Goal: Information Seeking & Learning: Learn about a topic

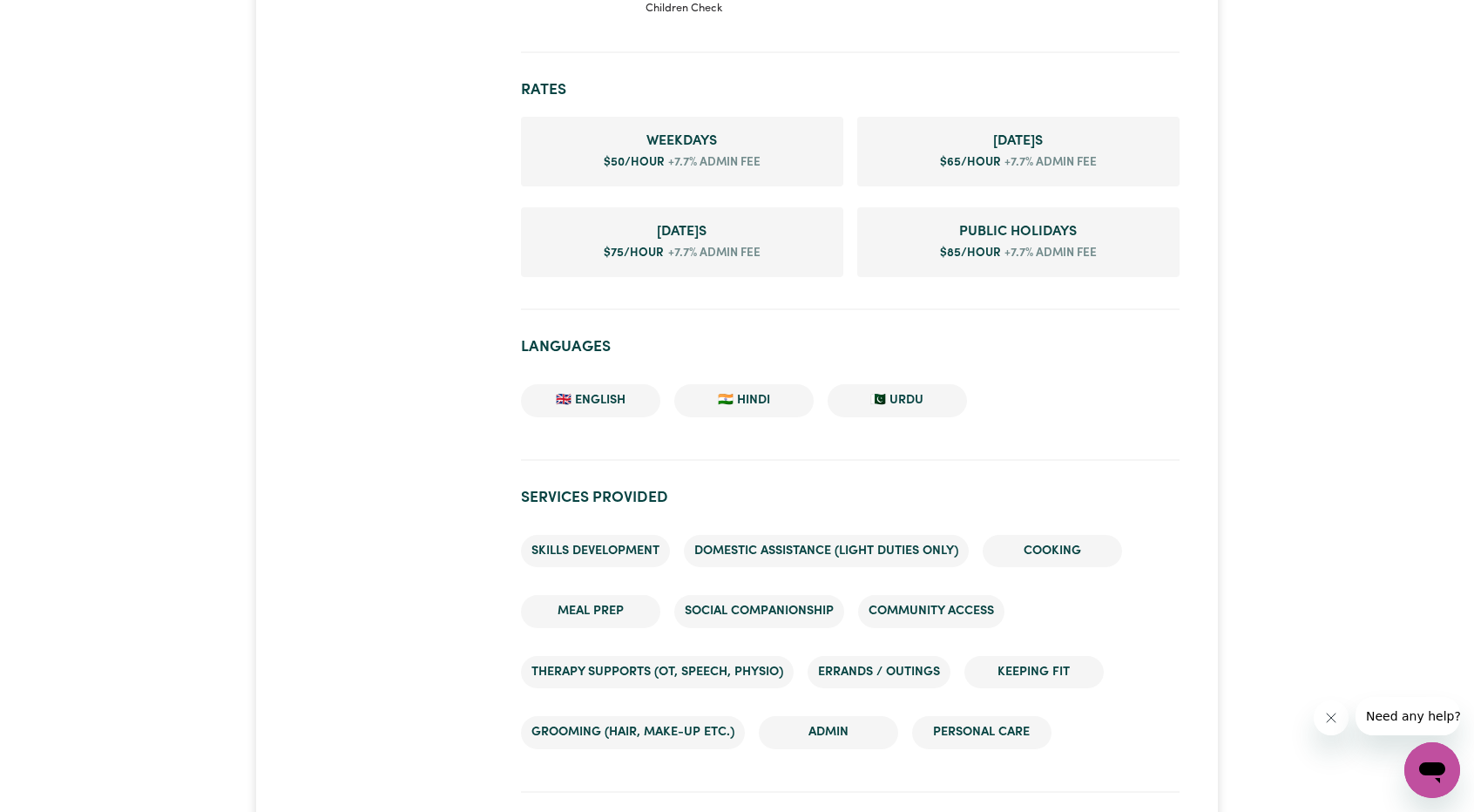
scroll to position [1045, 0]
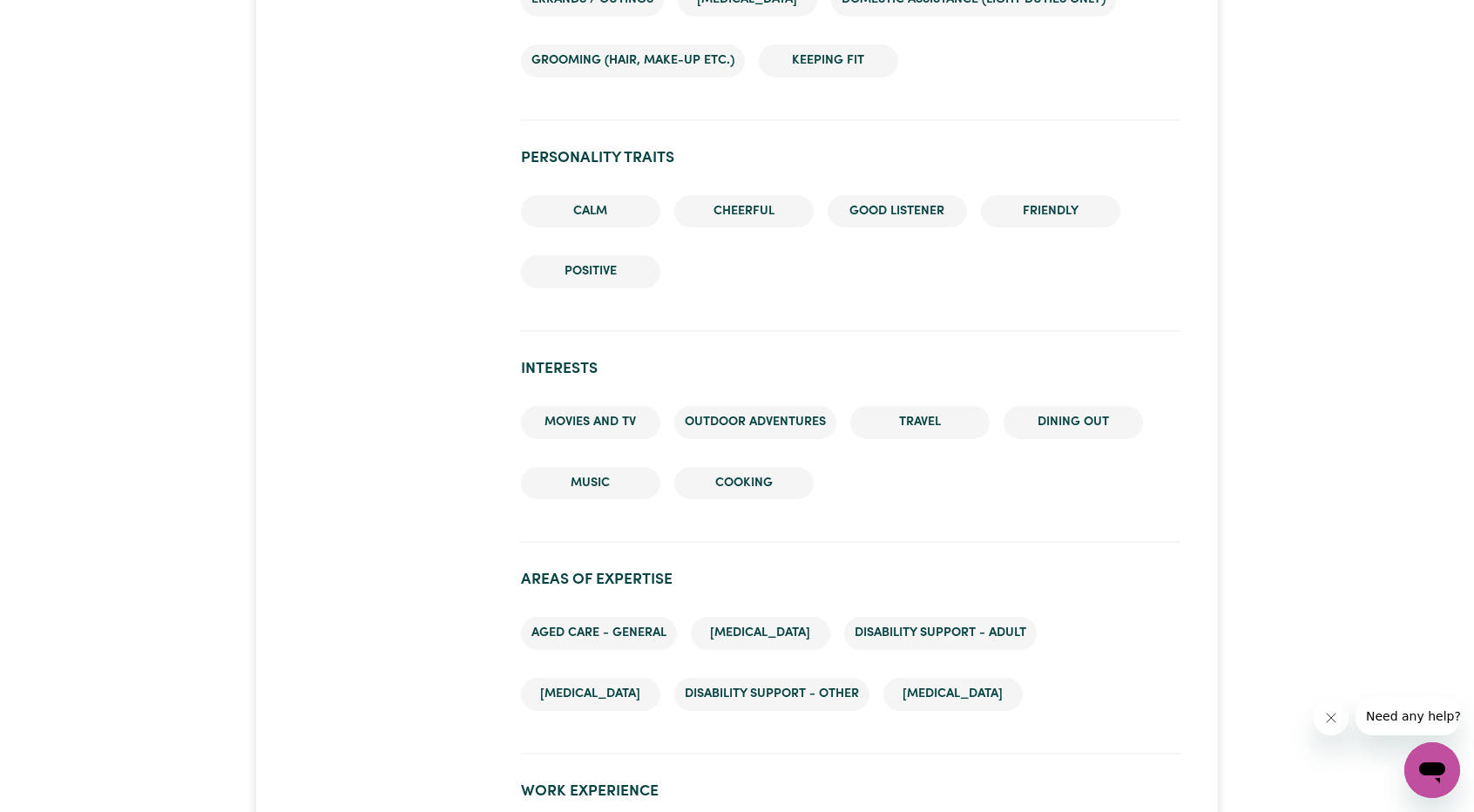
scroll to position [1829, 0]
